Goal: Transaction & Acquisition: Download file/media

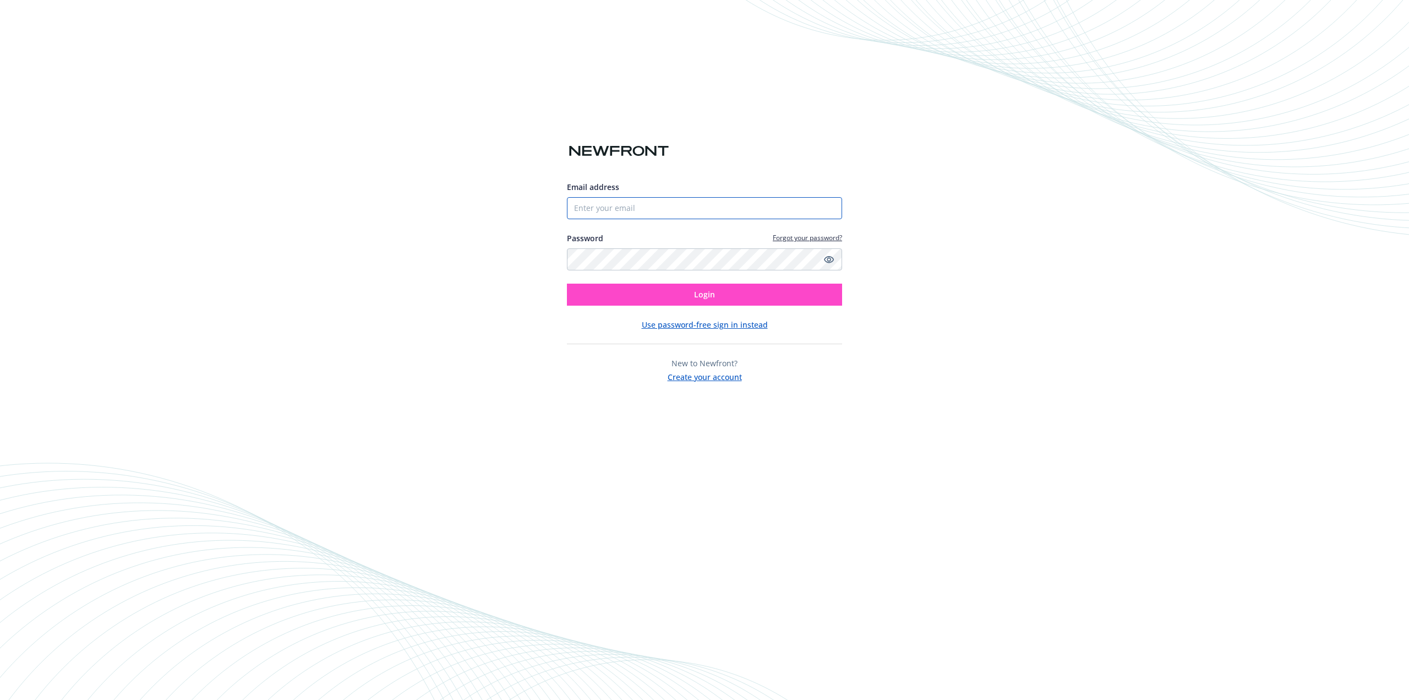
type input "[EMAIL_ADDRESS][DOMAIN_NAME]"
click at [629, 296] on button "Login" at bounding box center [704, 295] width 275 height 22
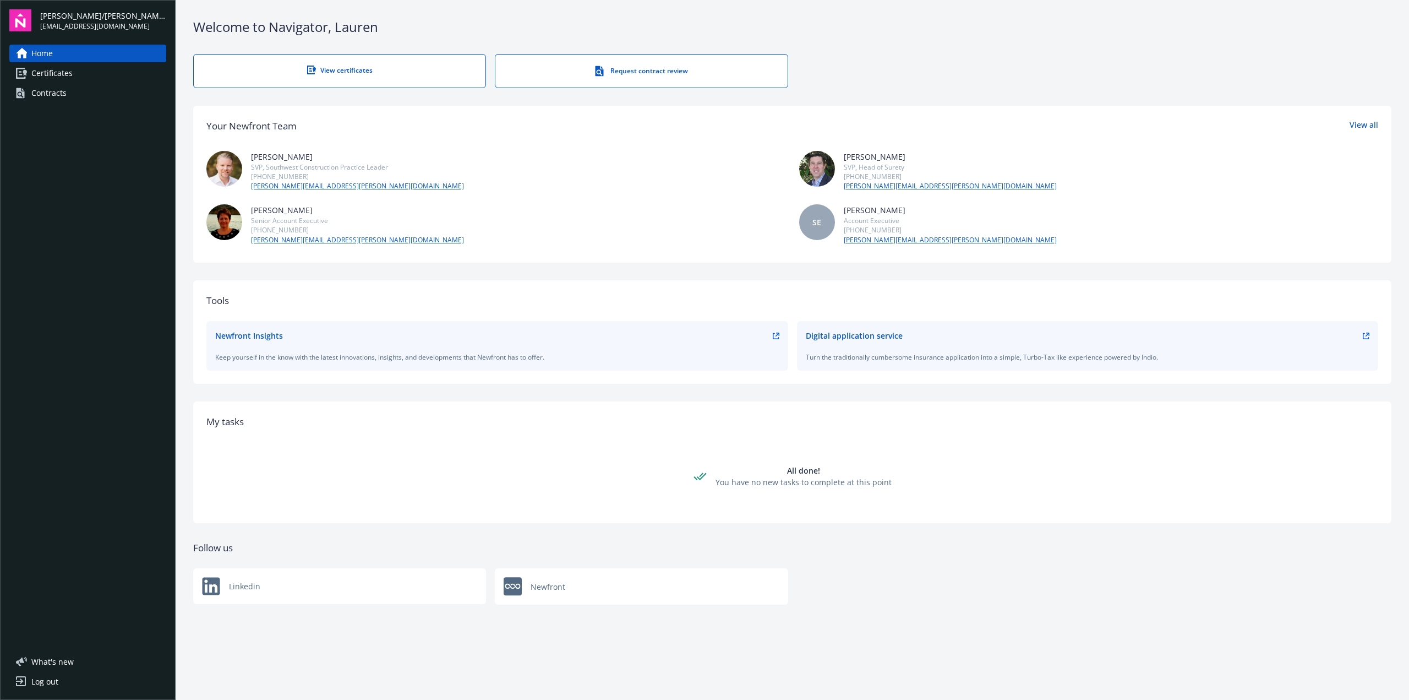
click at [69, 74] on span "Certificates" at bounding box center [51, 73] width 41 height 18
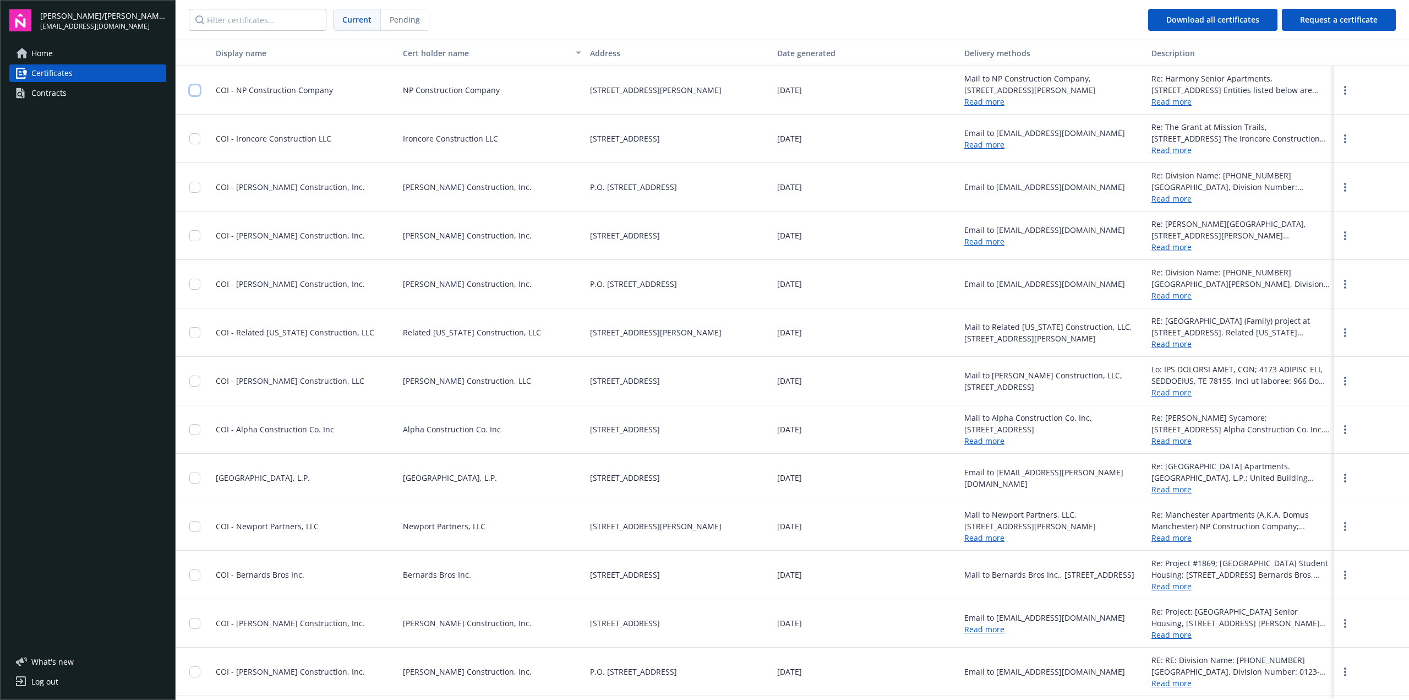
click at [192, 91] on input "checkbox" at bounding box center [194, 90] width 11 height 11
click at [664, 671] on span "Download certificates" at bounding box center [679, 674] width 82 height 10
